Goal: Use online tool/utility: Utilize a website feature to perform a specific function

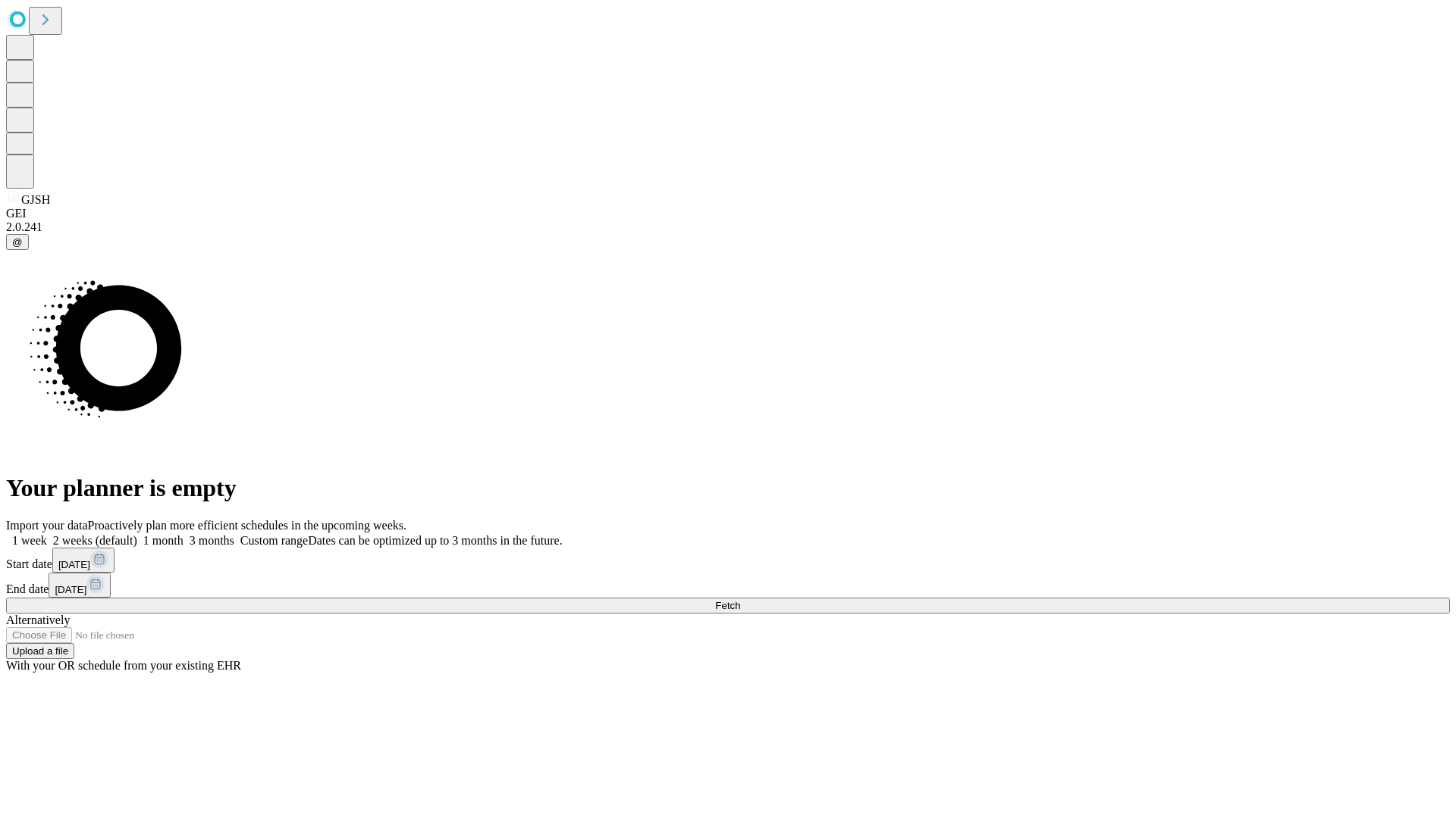
click at [740, 600] on span "Fetch" at bounding box center [727, 606] width 25 height 11
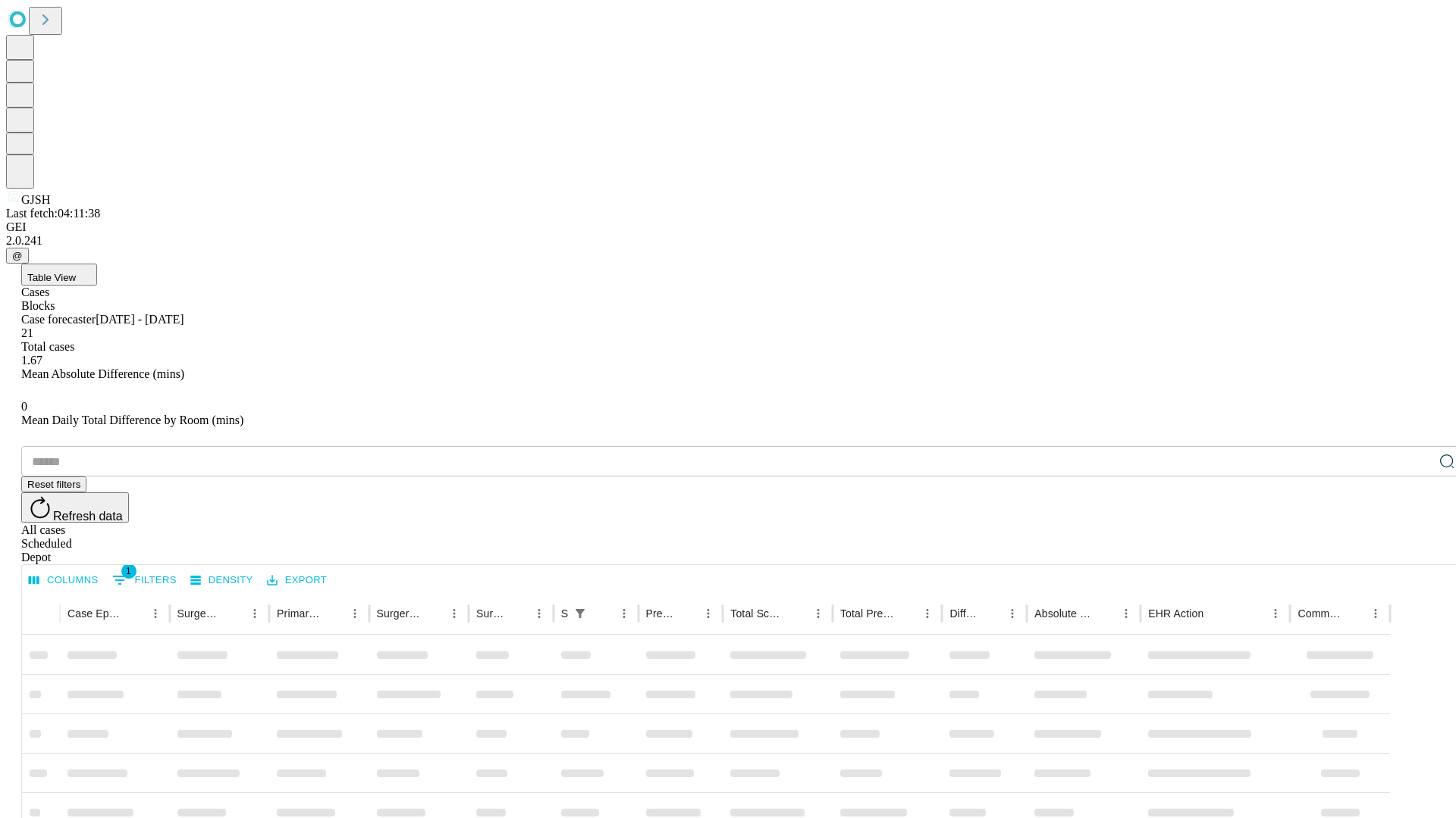
click at [76, 272] on span "Table View" at bounding box center [52, 278] width 49 height 11
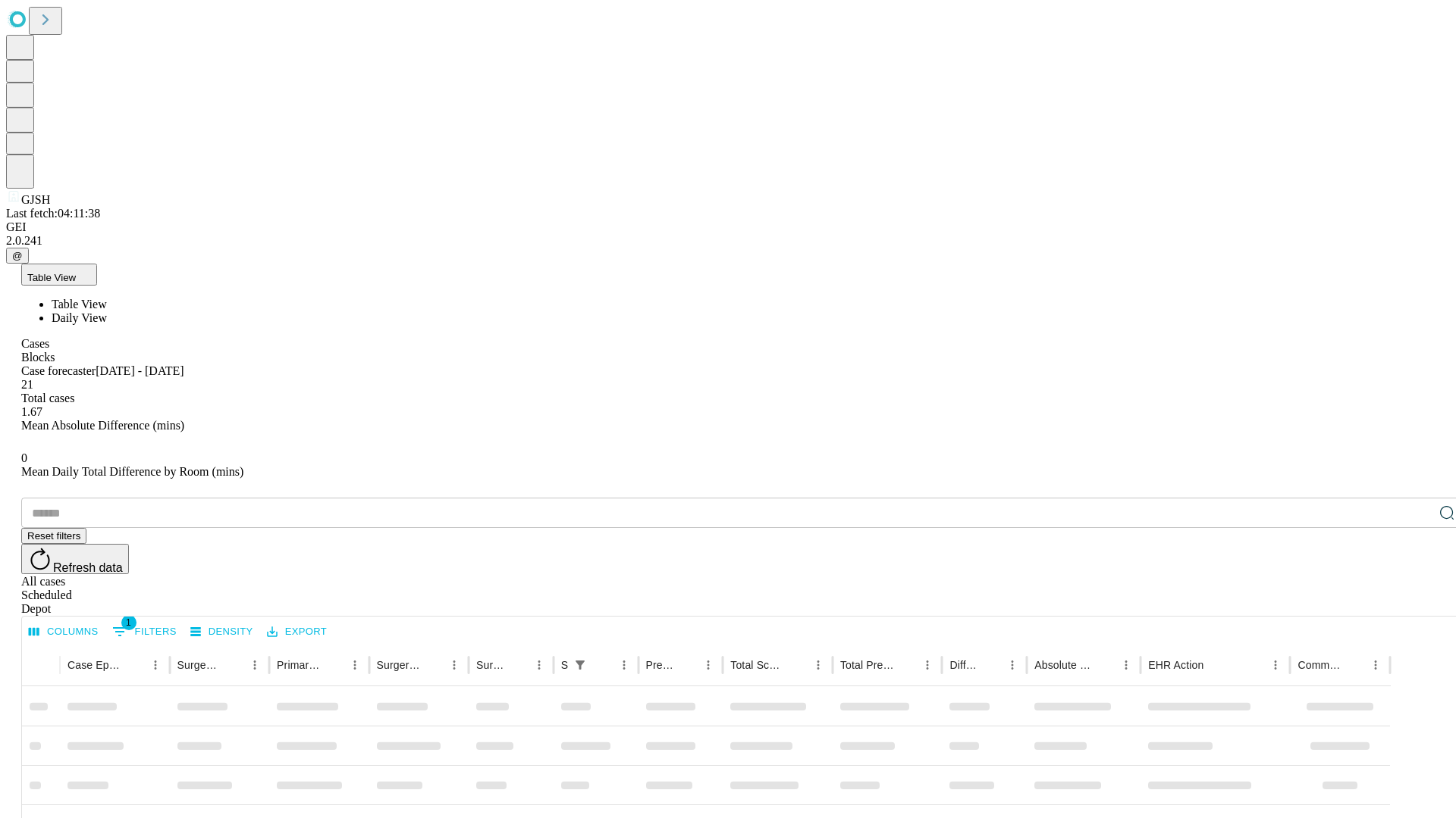
click at [107, 312] on span "Daily View" at bounding box center [79, 318] width 55 height 13
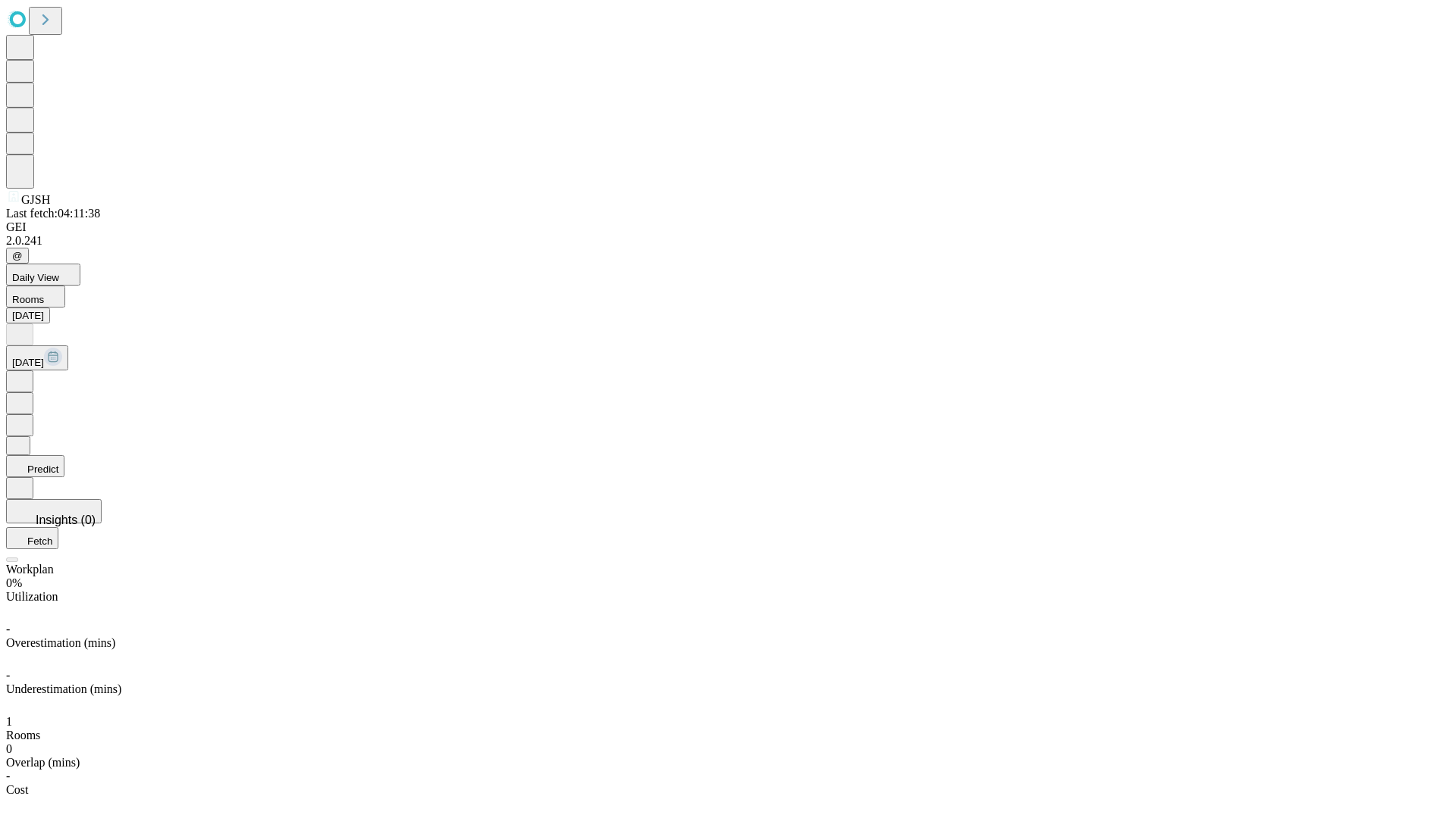
click at [65, 456] on button "Predict" at bounding box center [35, 467] width 58 height 22
